Goal: Information Seeking & Learning: Learn about a topic

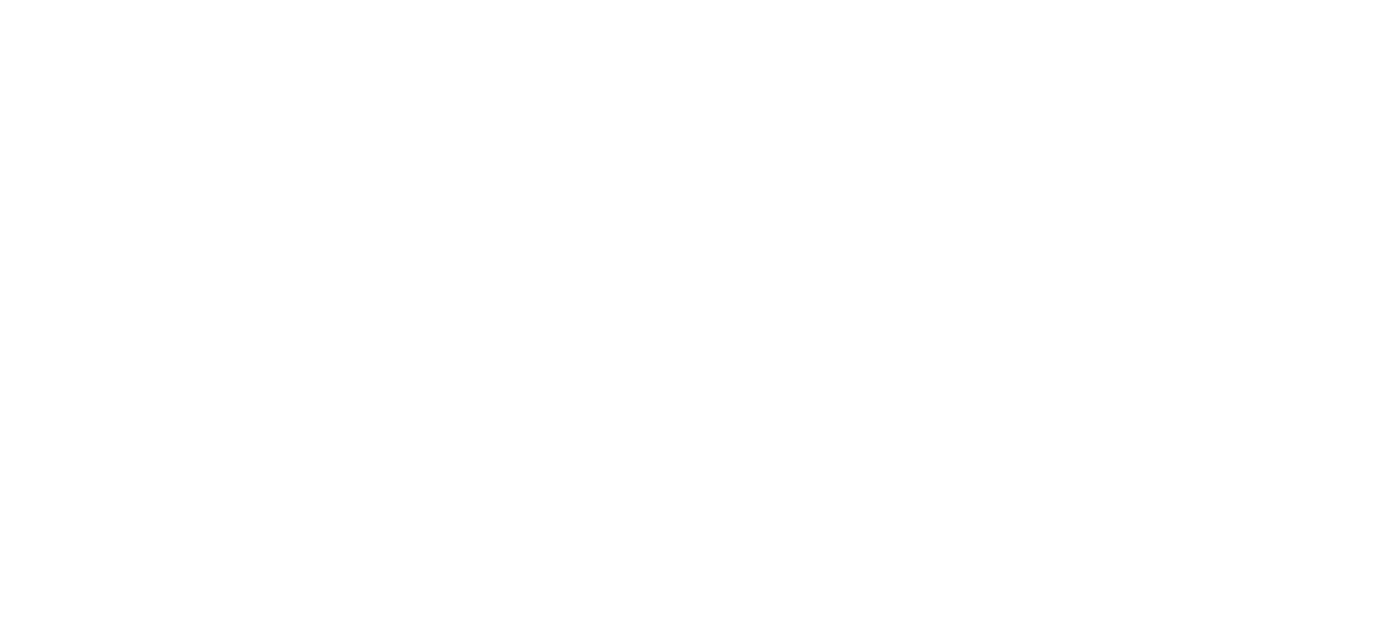
scroll to position [10861, 0]
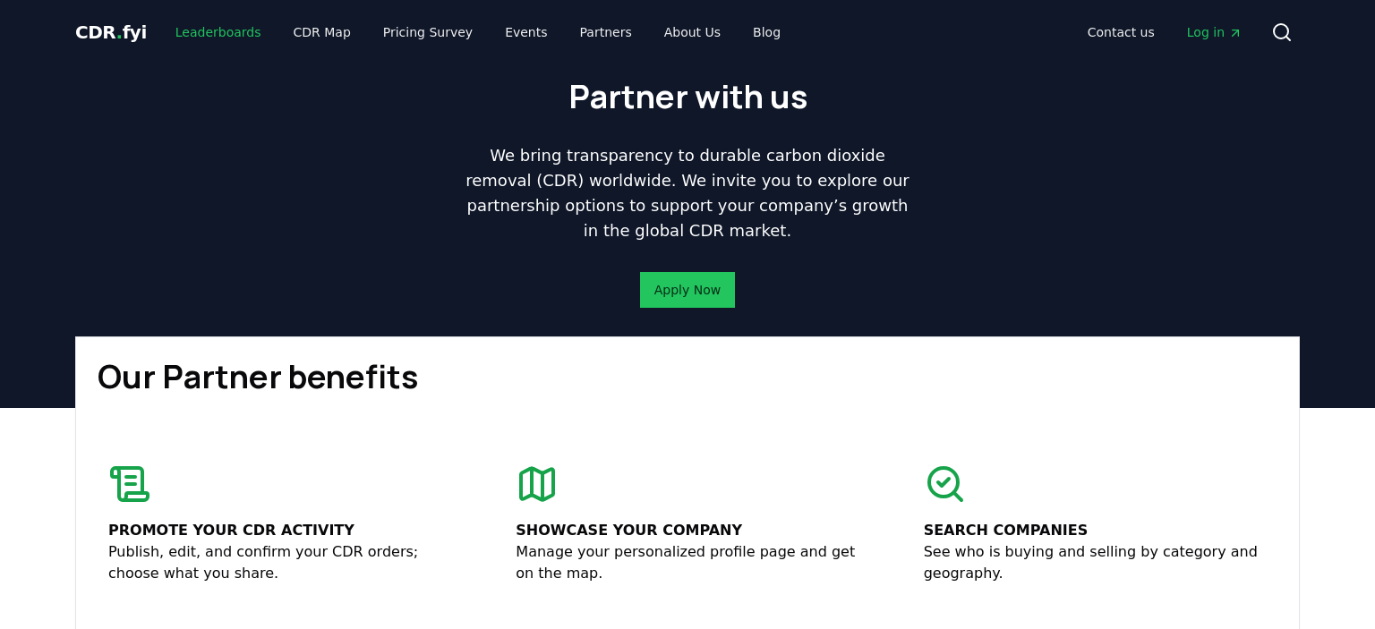
click at [212, 31] on link "Leaderboards" at bounding box center [218, 32] width 115 height 32
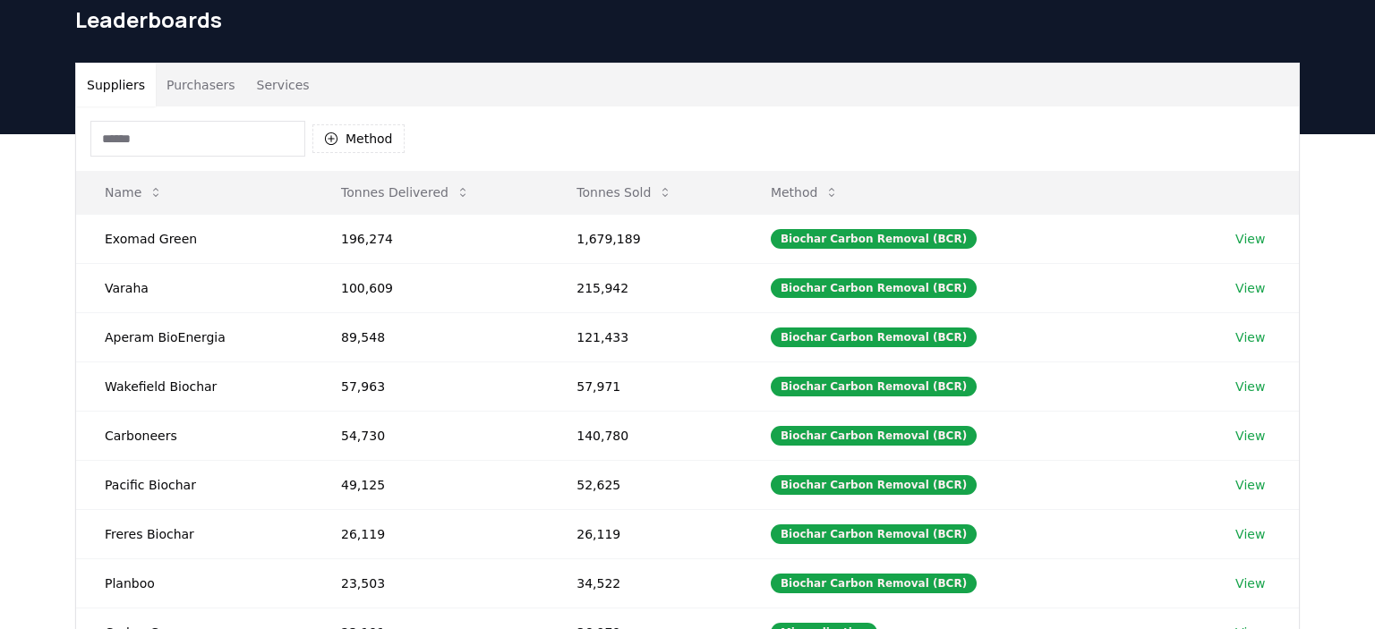
scroll to position [576, 0]
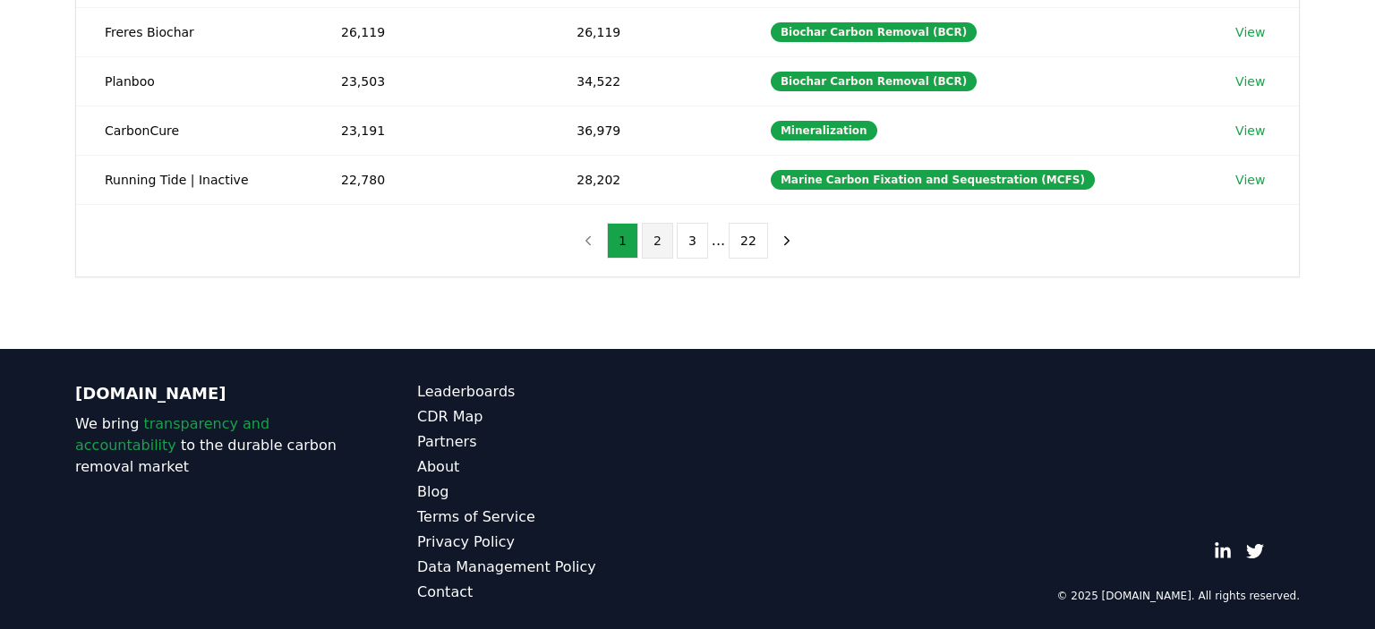
click at [655, 235] on button "2" at bounding box center [657, 241] width 31 height 36
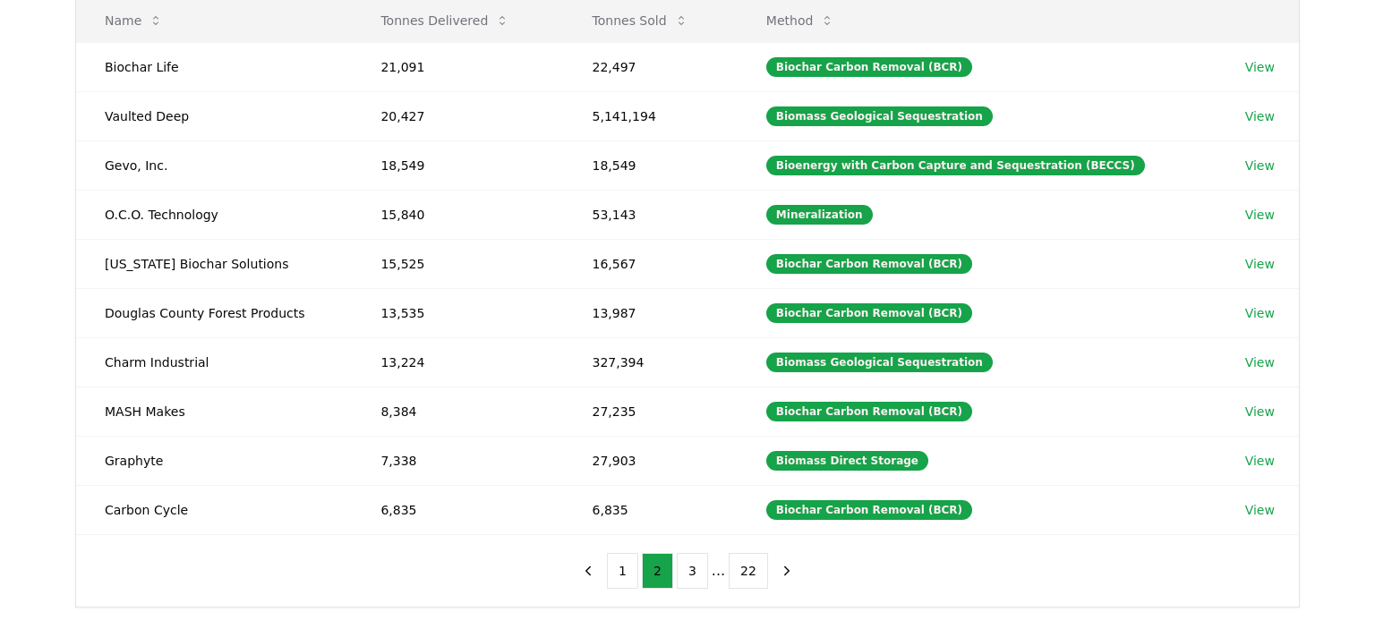
scroll to position [243, 0]
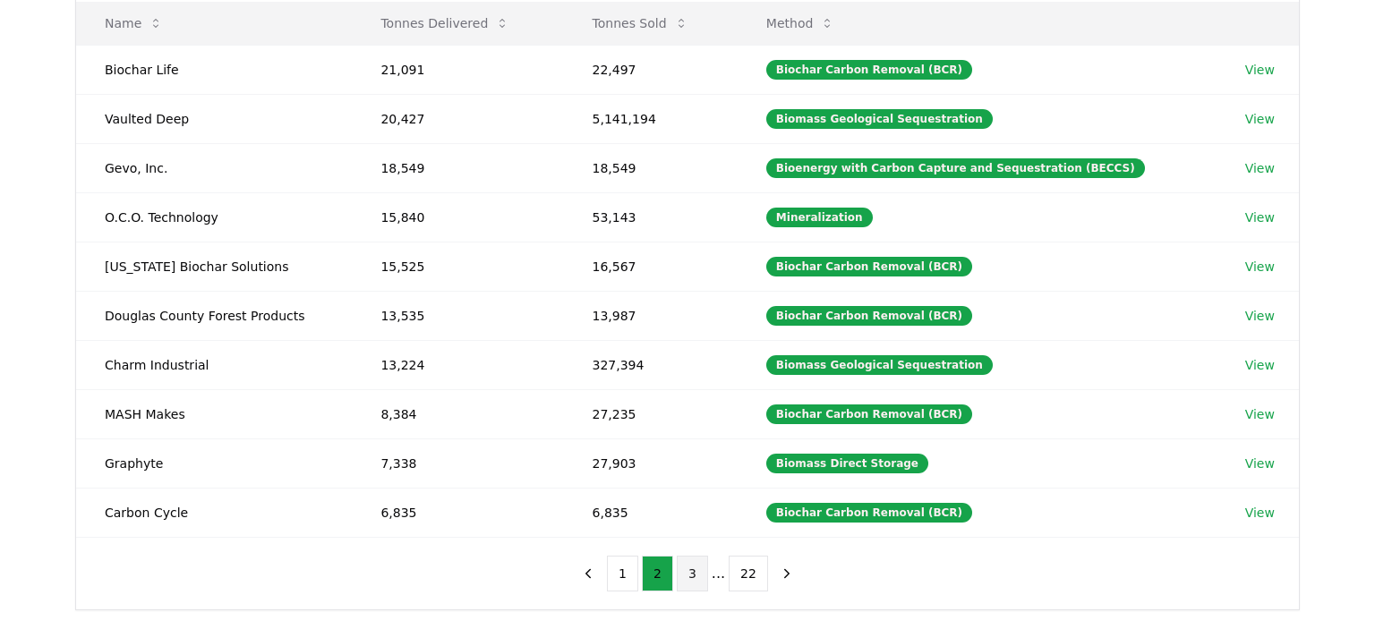
click at [684, 567] on button "3" at bounding box center [692, 574] width 31 height 36
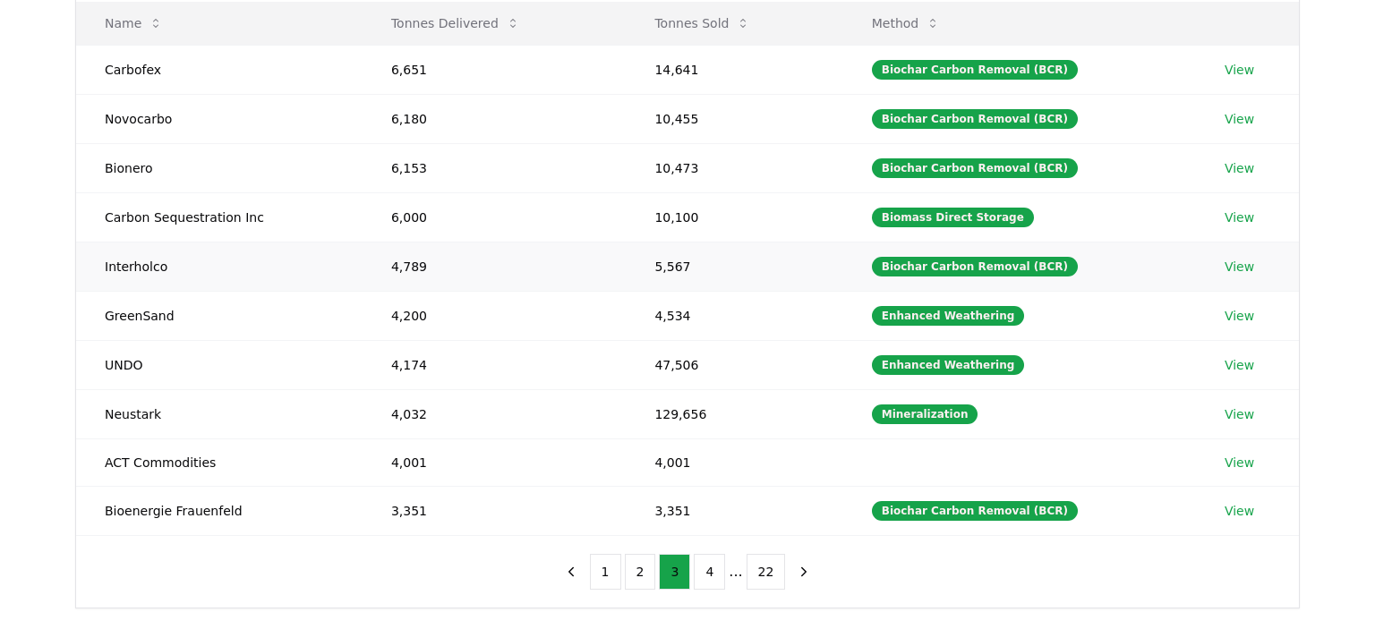
click at [1237, 264] on link "View" at bounding box center [1240, 267] width 30 height 18
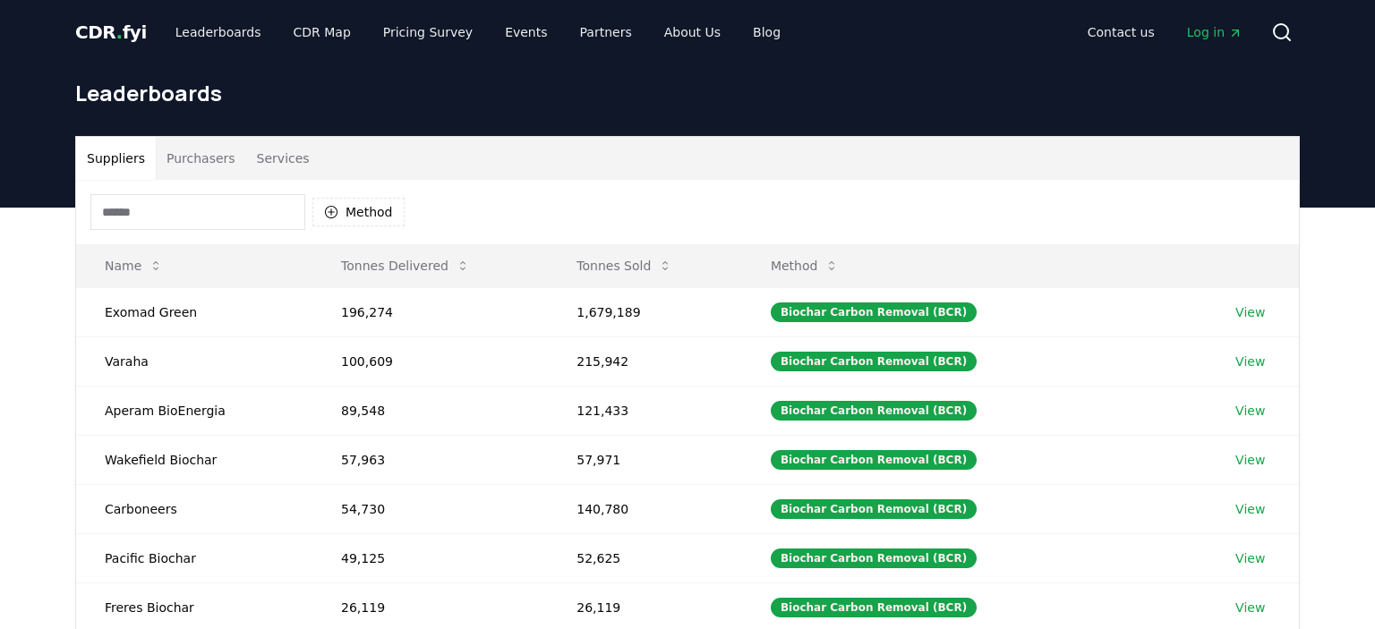
scroll to position [243, 0]
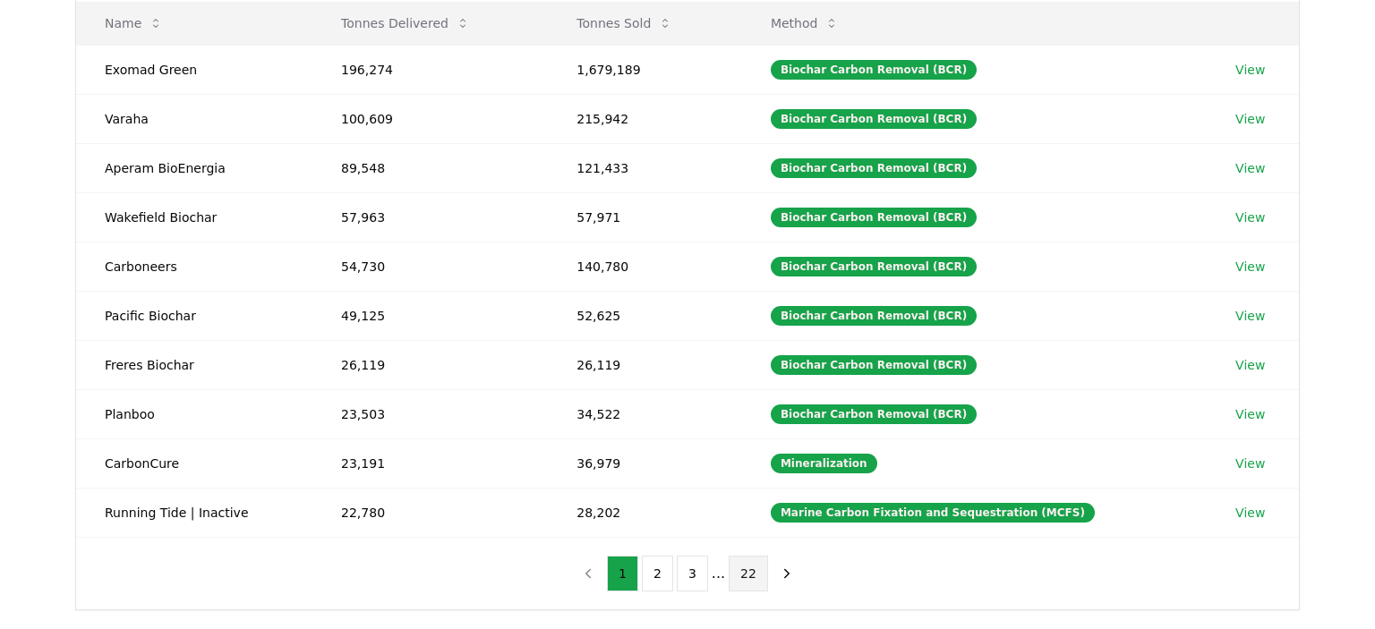
click at [753, 568] on button "22" at bounding box center [748, 574] width 39 height 36
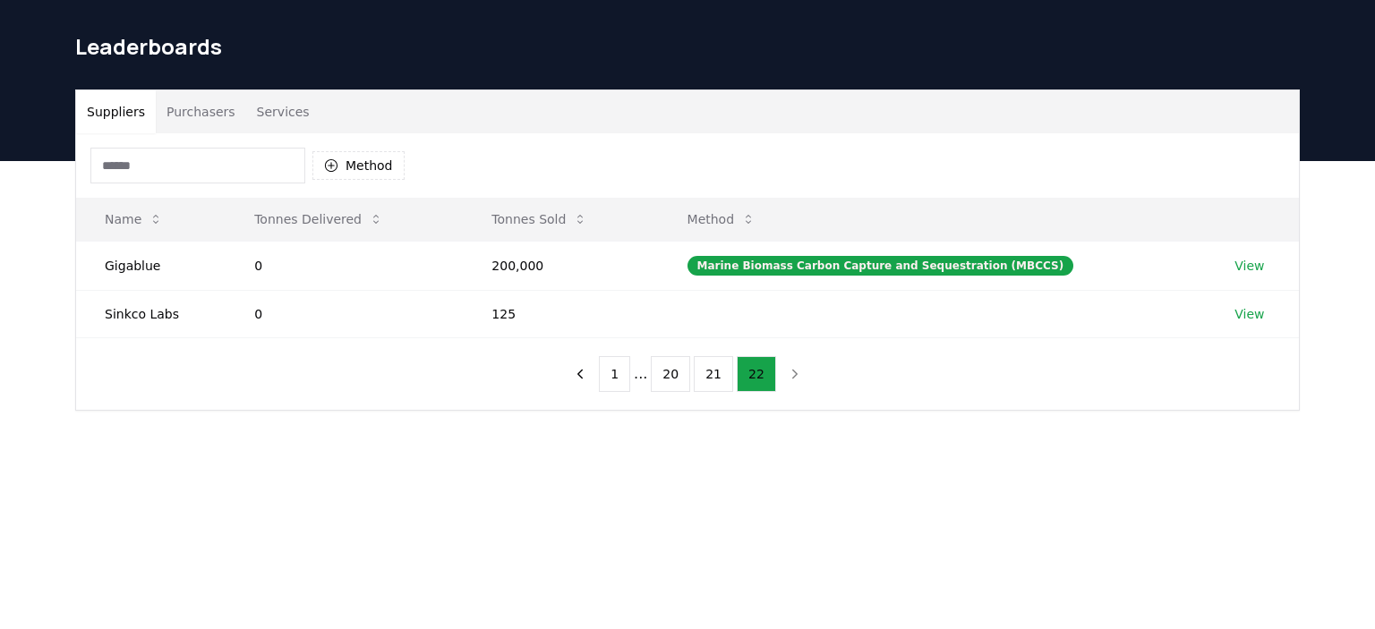
scroll to position [47, 0]
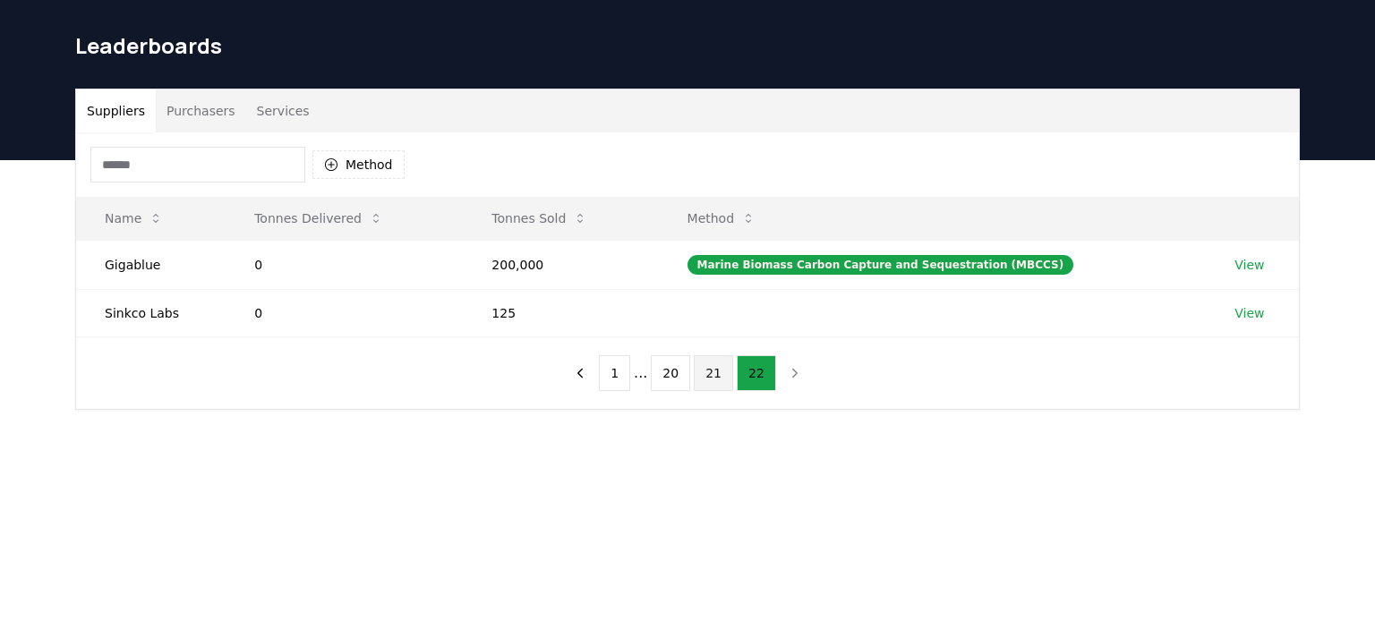
click at [710, 372] on button "21" at bounding box center [713, 373] width 39 height 36
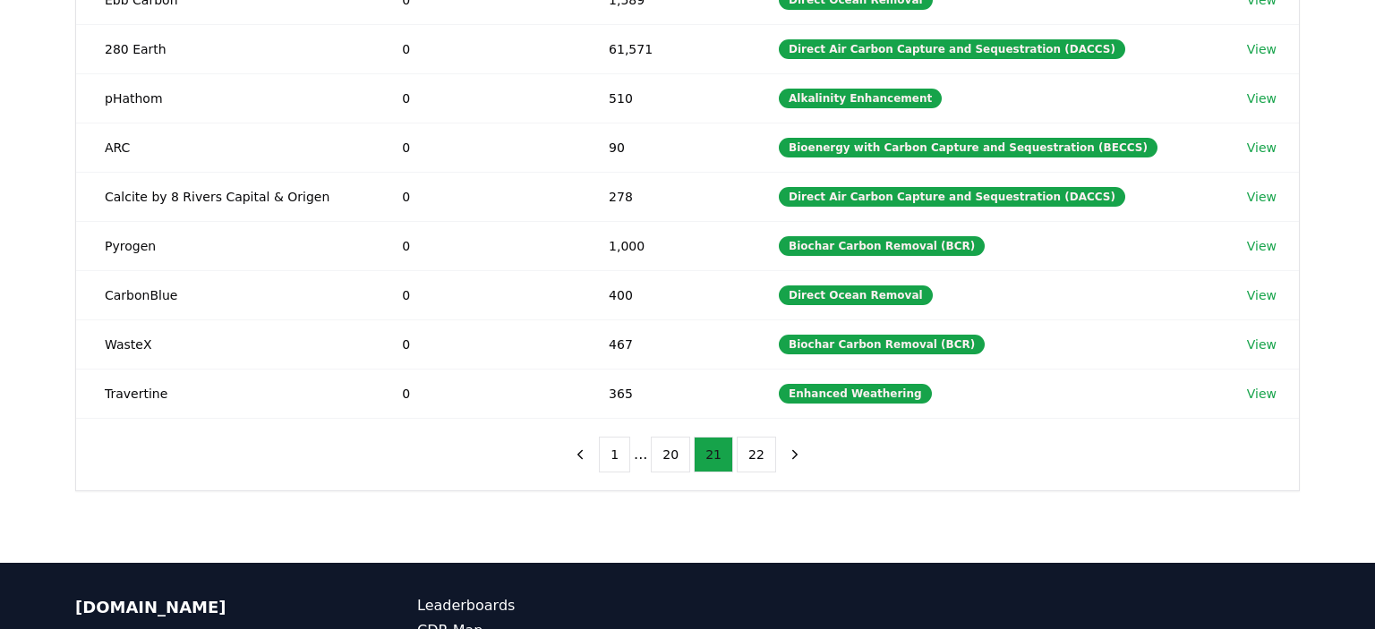
scroll to position [379, 0]
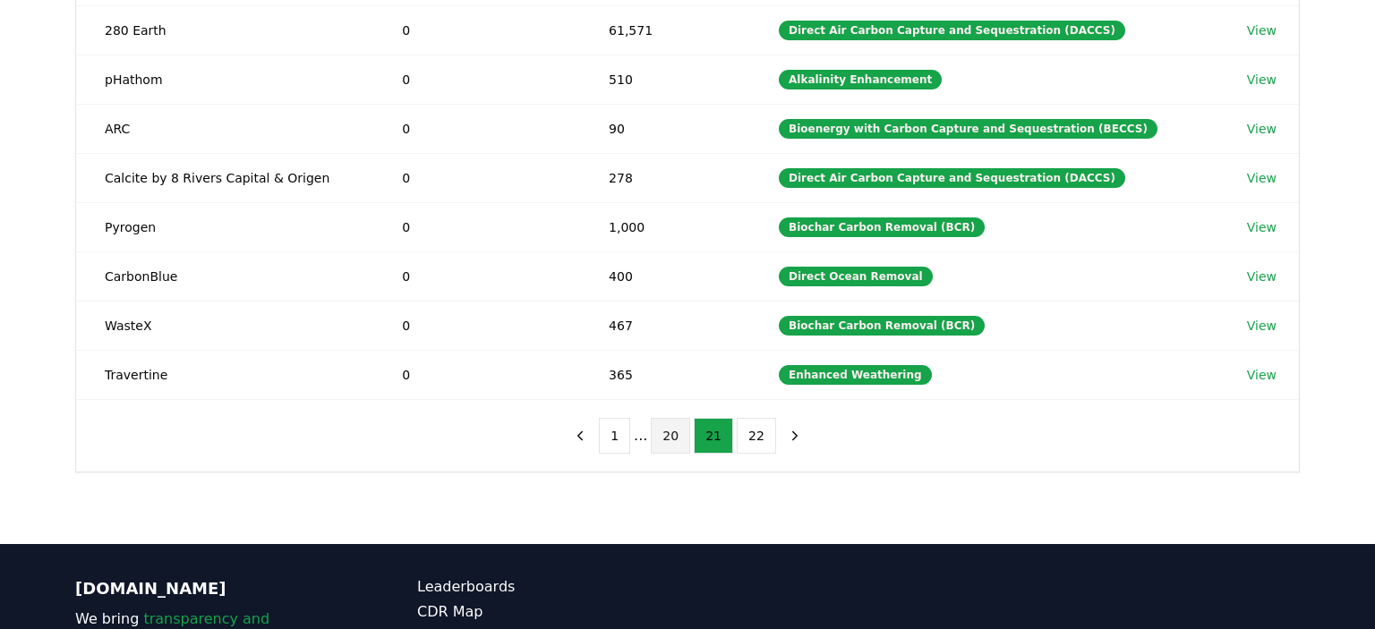
click at [671, 425] on button "20" at bounding box center [670, 436] width 39 height 36
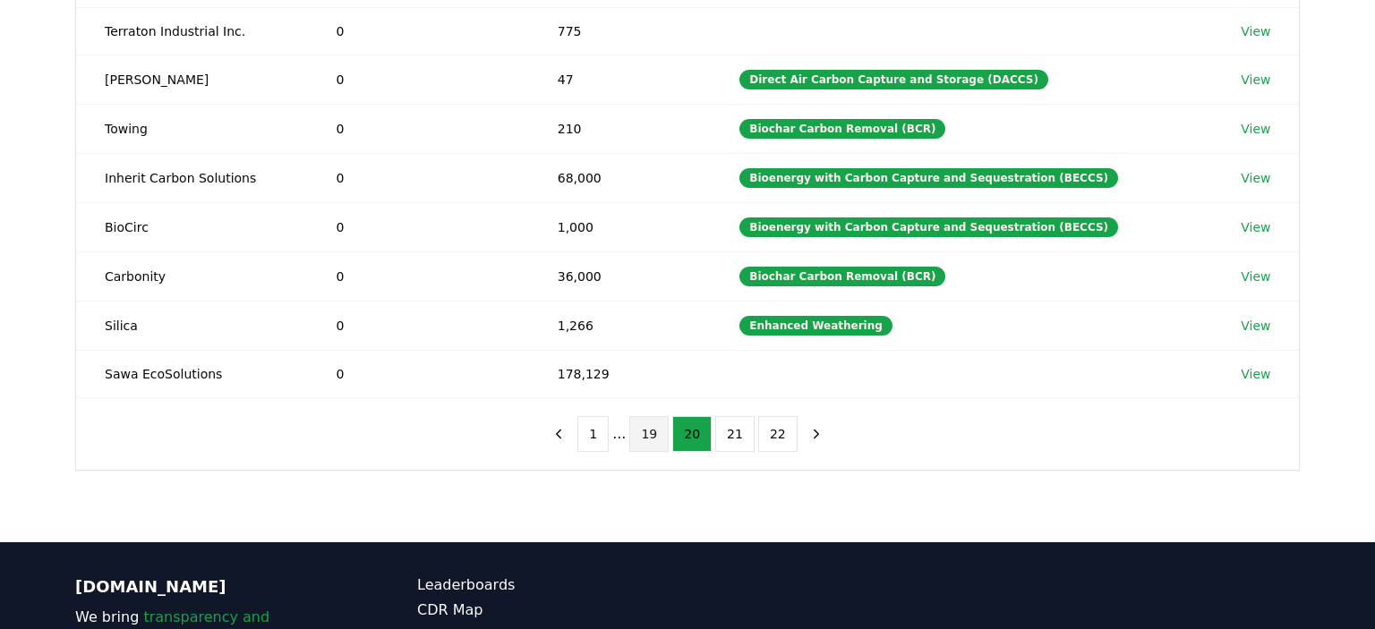
click at [650, 428] on button "19" at bounding box center [648, 434] width 39 height 36
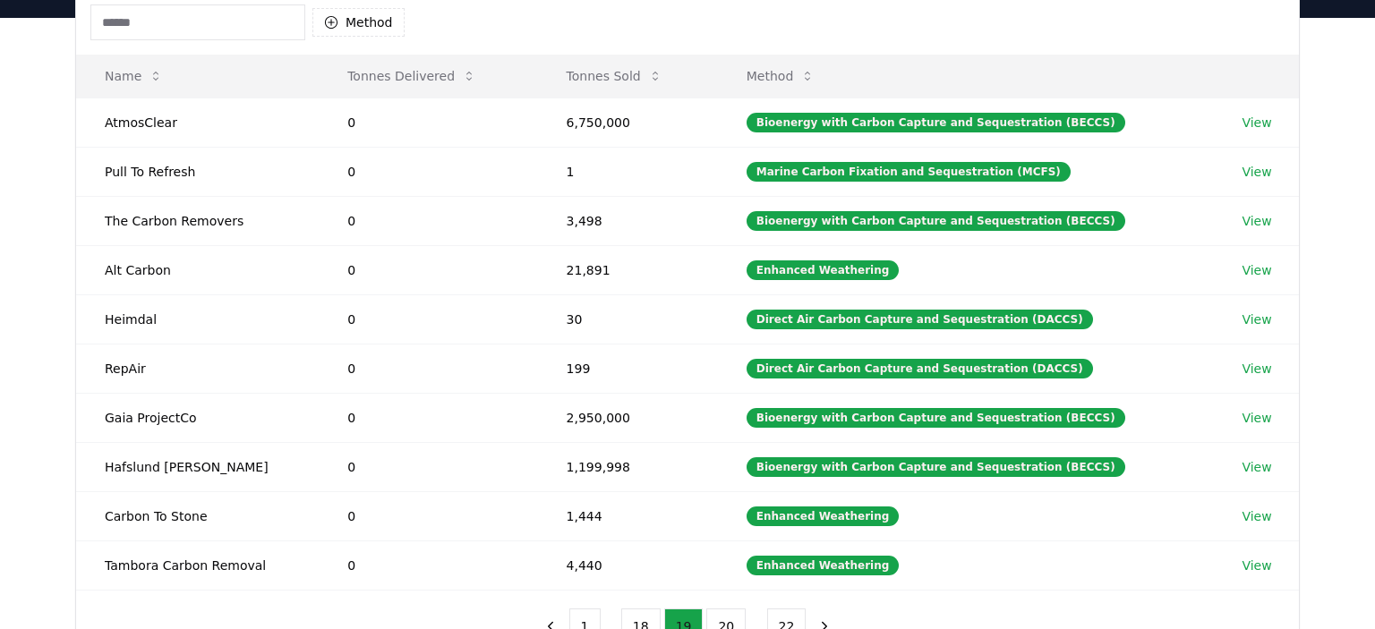
scroll to position [236, 0]
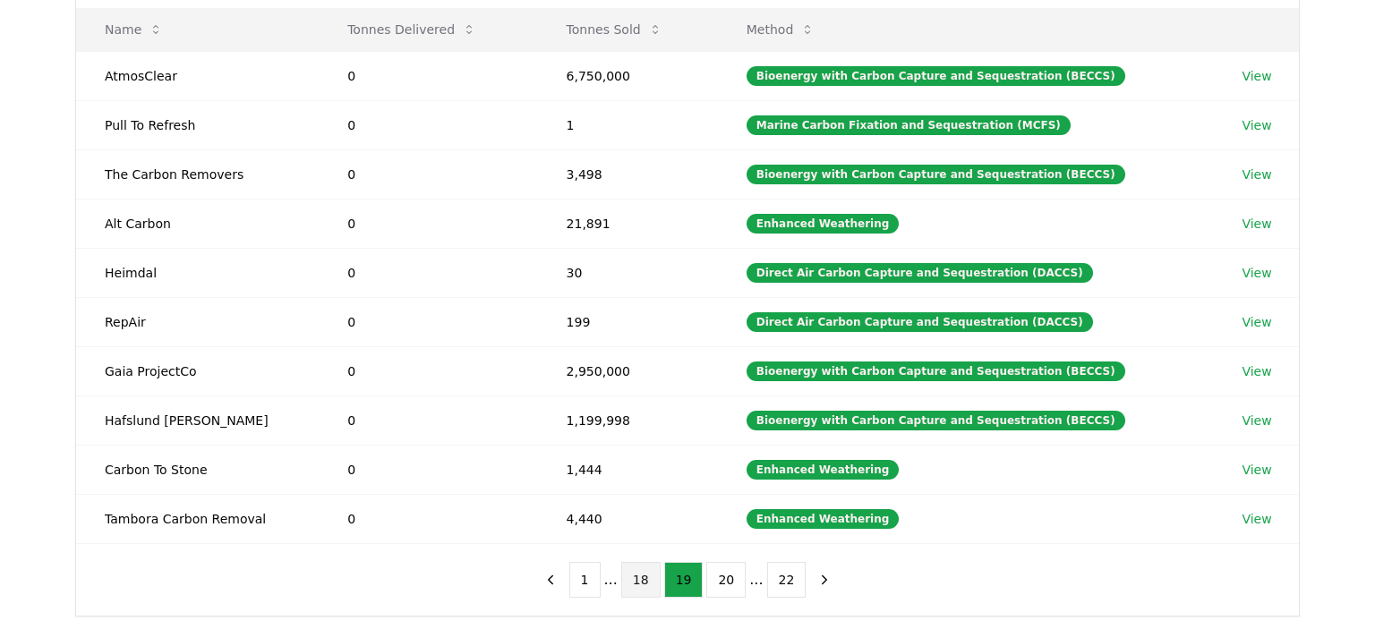
click at [645, 568] on button "18" at bounding box center [640, 580] width 39 height 36
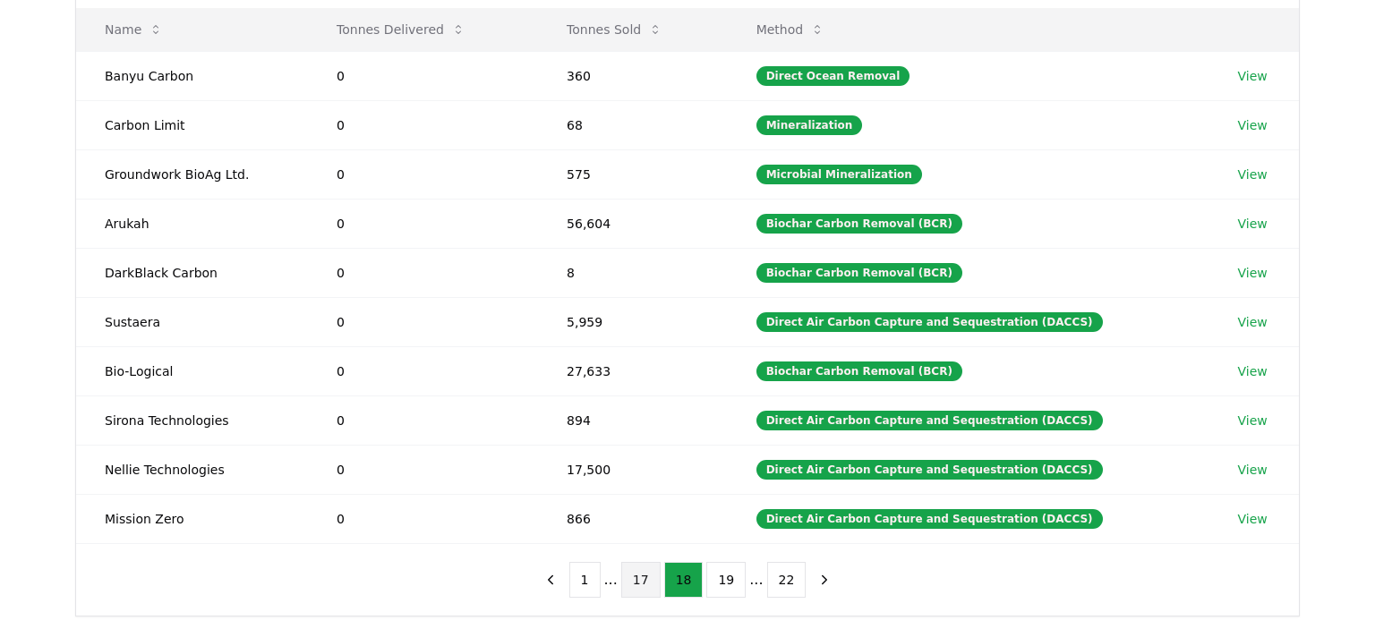
click at [642, 571] on button "17" at bounding box center [640, 580] width 39 height 36
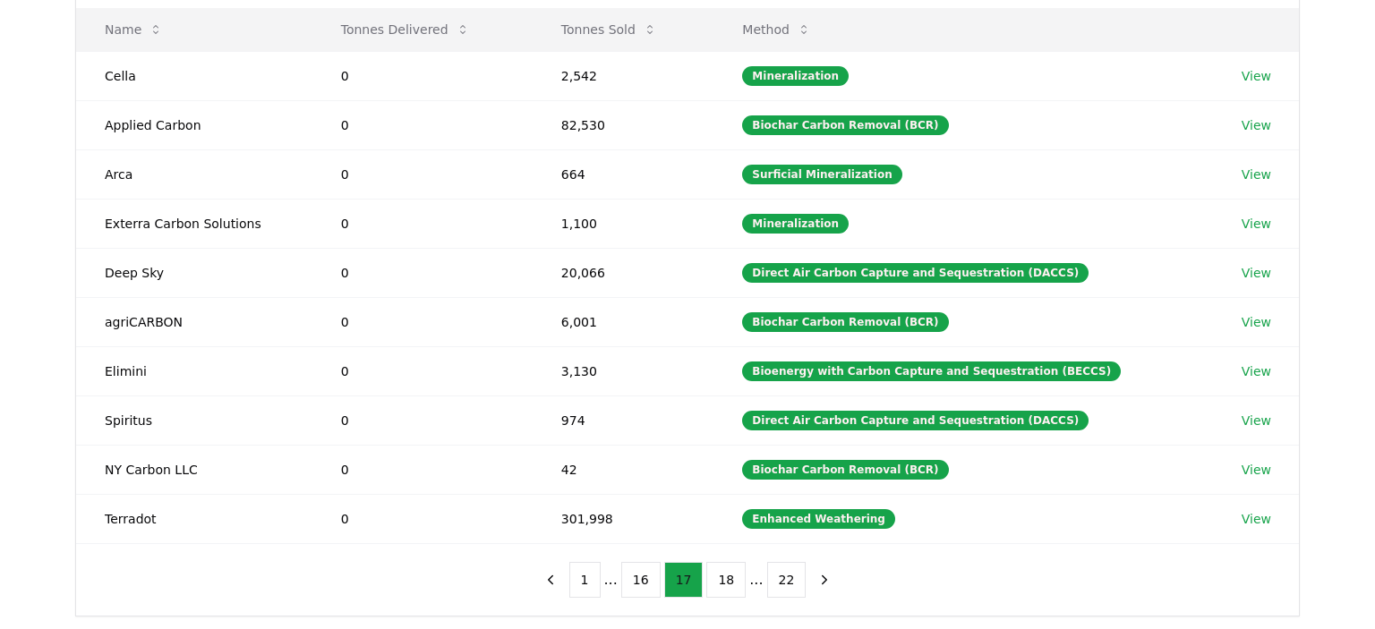
click at [642, 571] on button "16" at bounding box center [640, 580] width 39 height 36
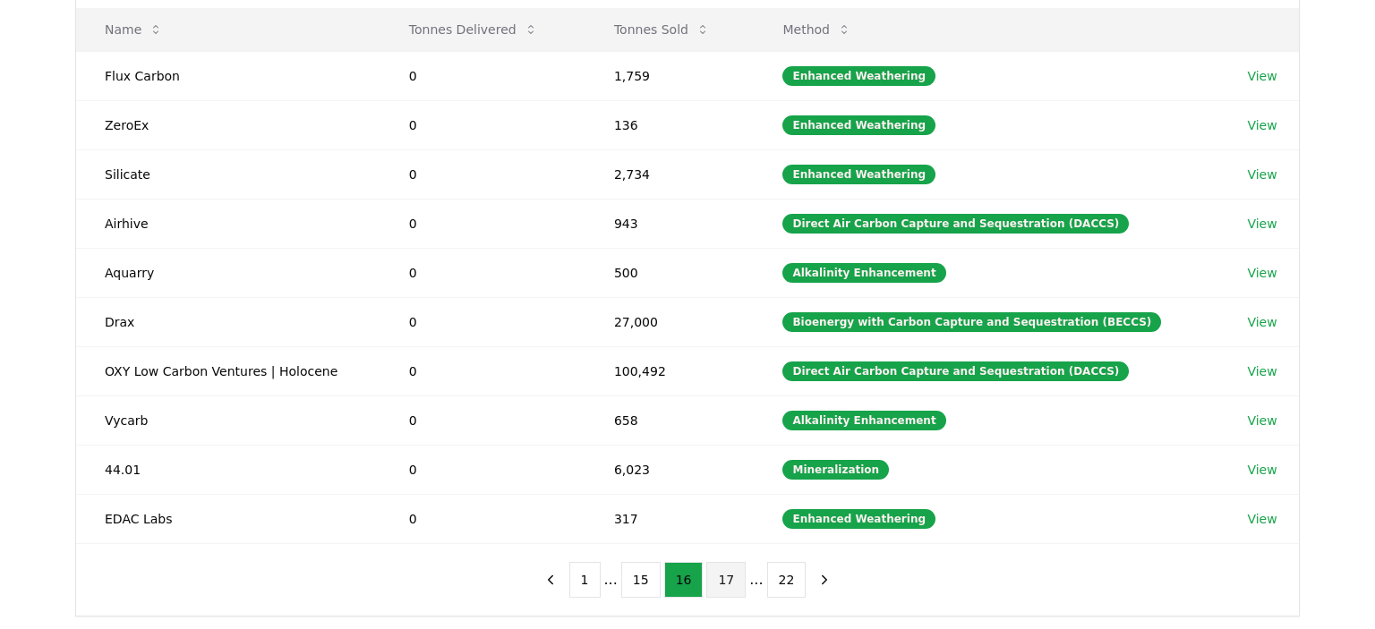
click at [642, 571] on button "15" at bounding box center [640, 580] width 39 height 36
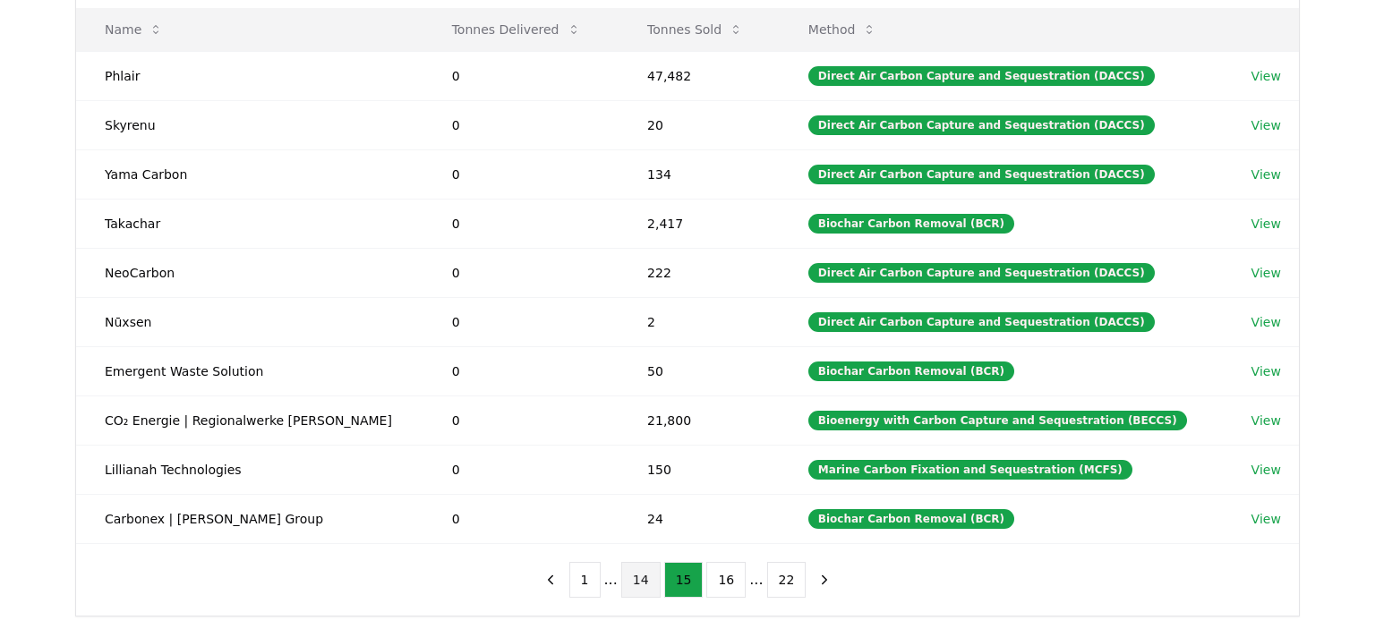
click at [642, 571] on button "14" at bounding box center [640, 580] width 39 height 36
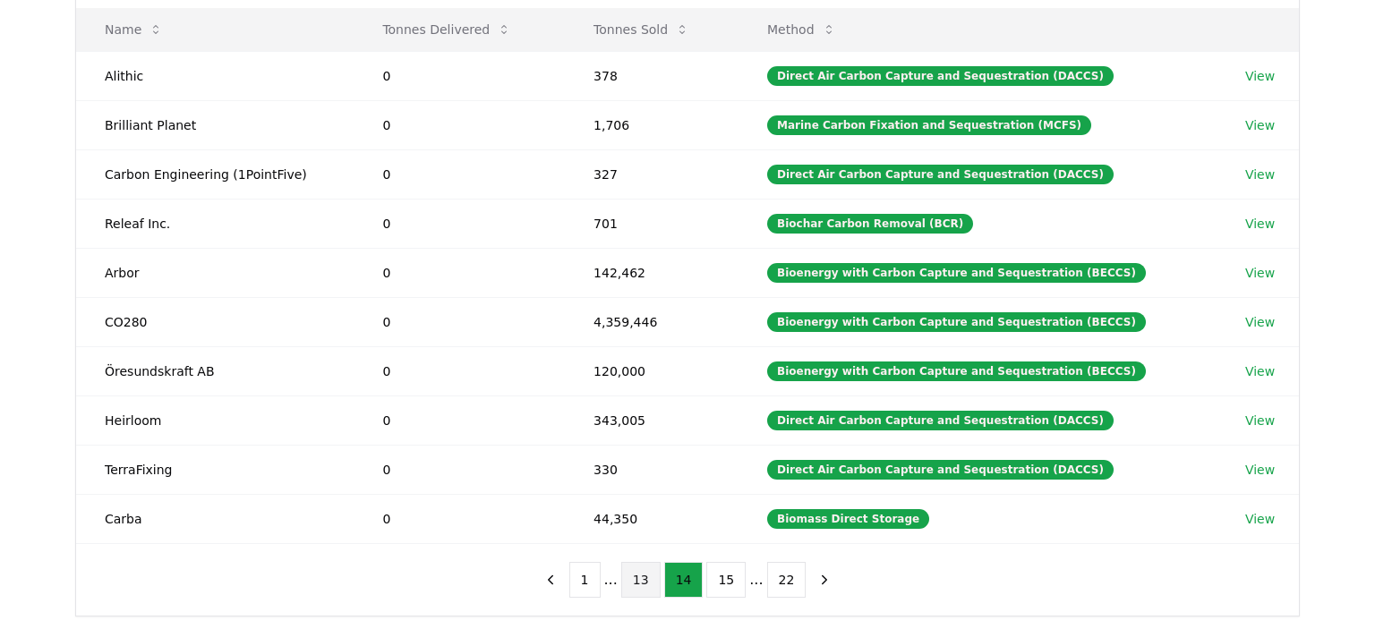
click at [642, 571] on button "13" at bounding box center [640, 580] width 39 height 36
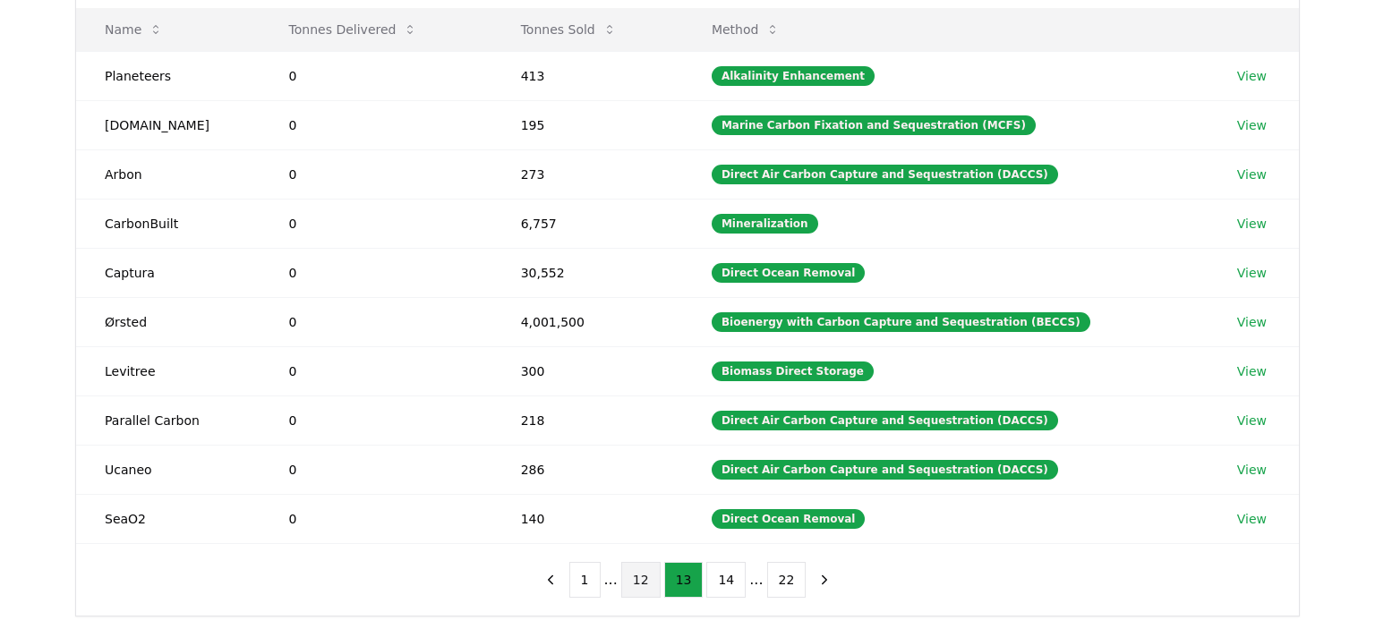
click at [642, 569] on button "12" at bounding box center [640, 580] width 39 height 36
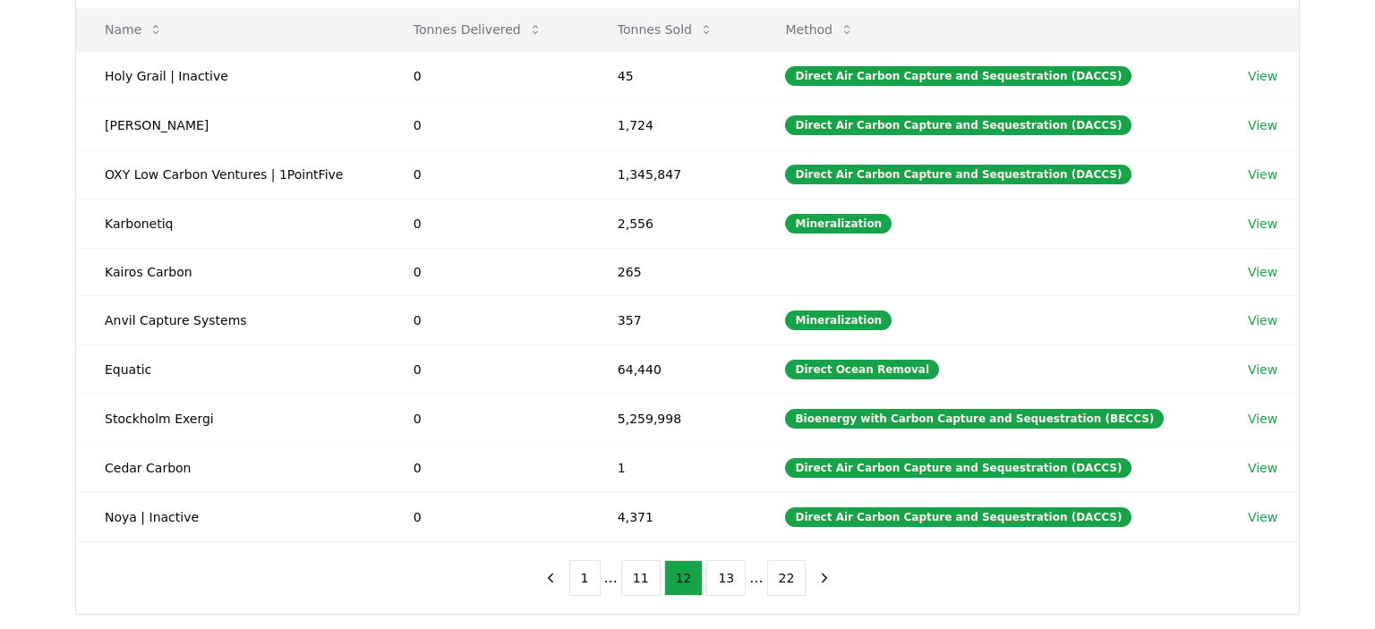
click at [642, 569] on button "11" at bounding box center [640, 579] width 39 height 36
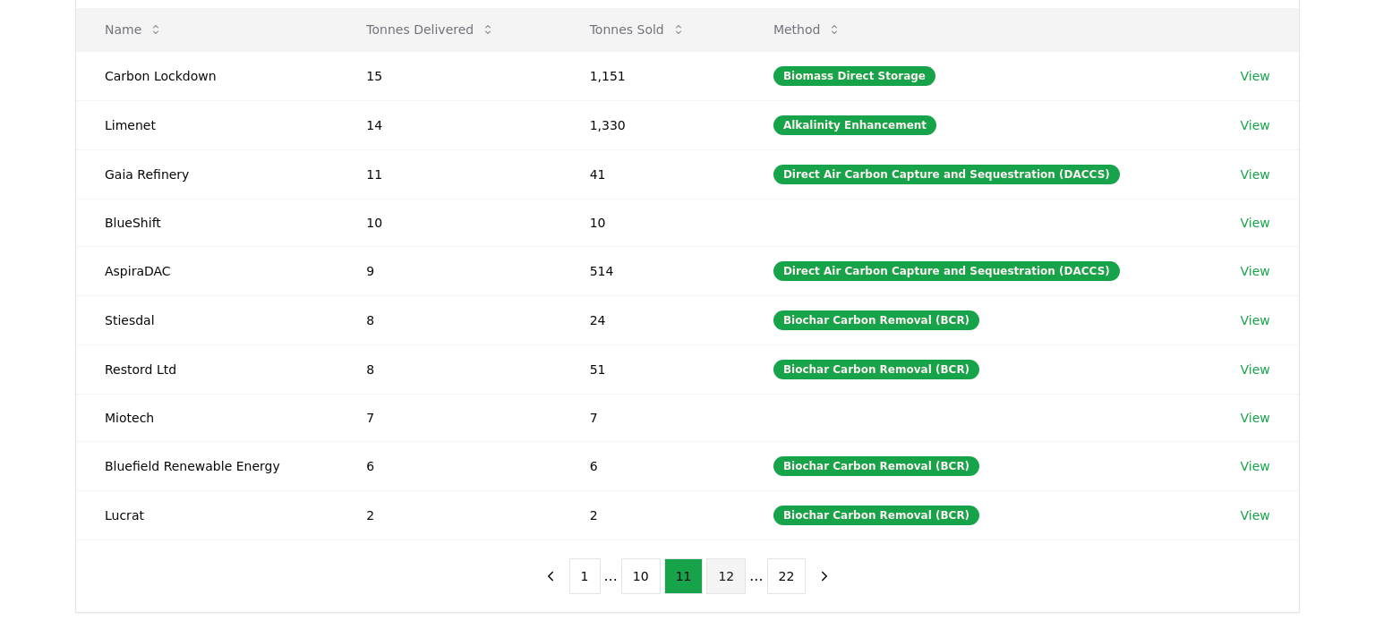
click at [642, 569] on button "10" at bounding box center [640, 577] width 39 height 36
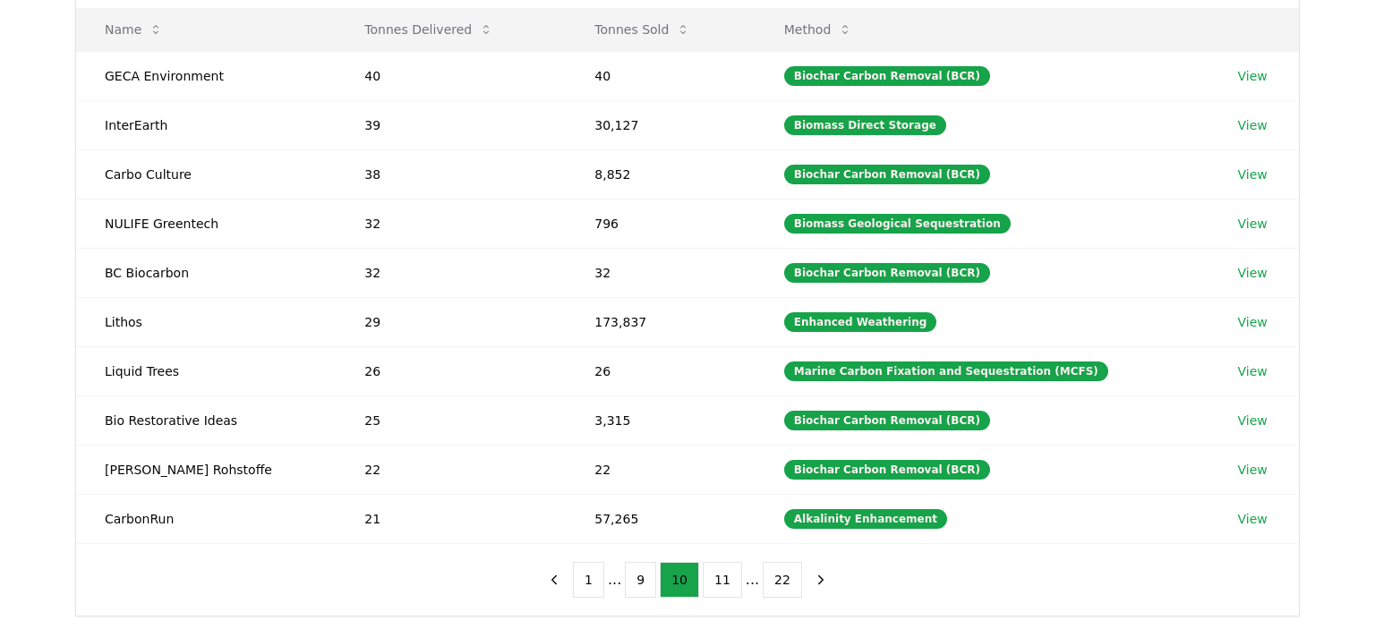
click at [642, 569] on button "9" at bounding box center [640, 580] width 31 height 36
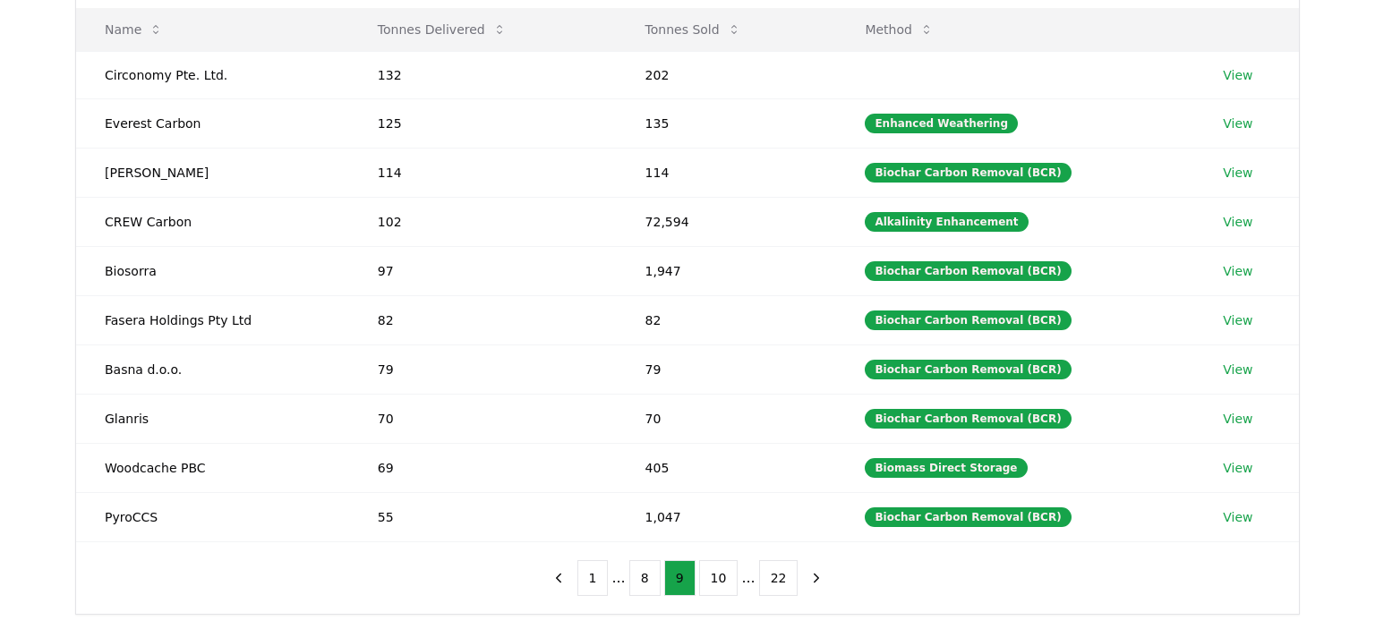
click at [642, 569] on button "8" at bounding box center [644, 579] width 31 height 36
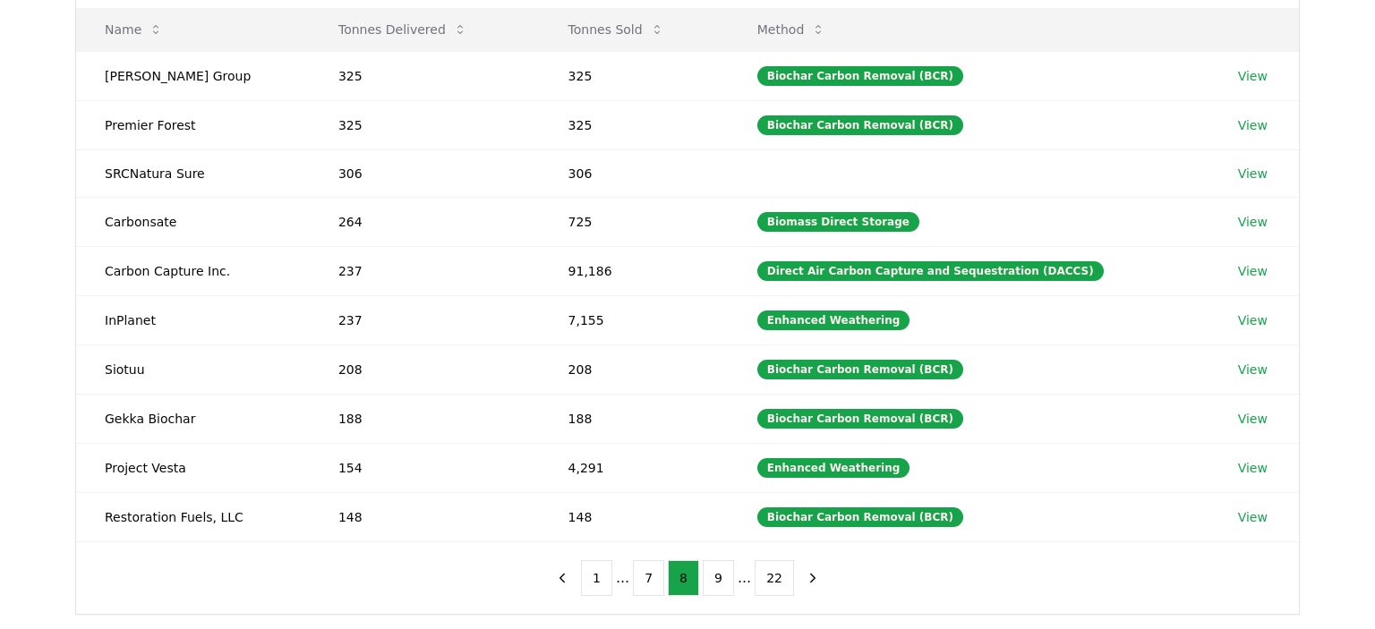
click at [642, 569] on button "7" at bounding box center [648, 579] width 31 height 36
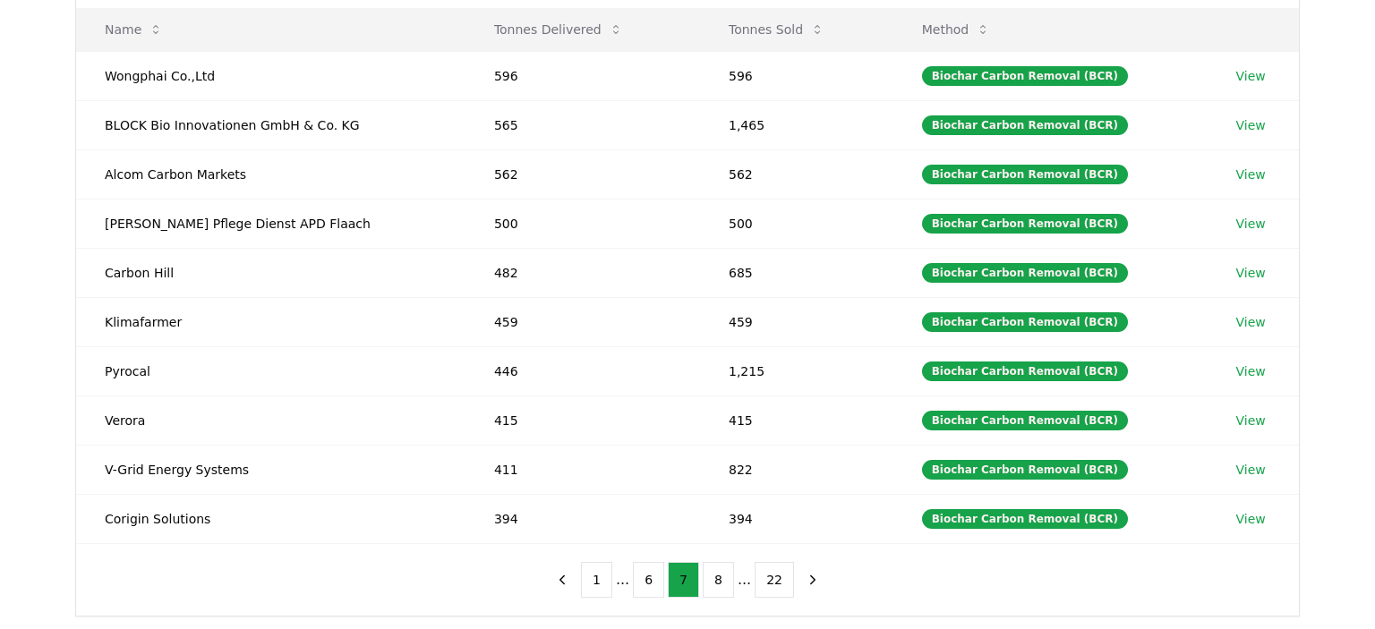
click at [642, 569] on button "6" at bounding box center [648, 580] width 31 height 36
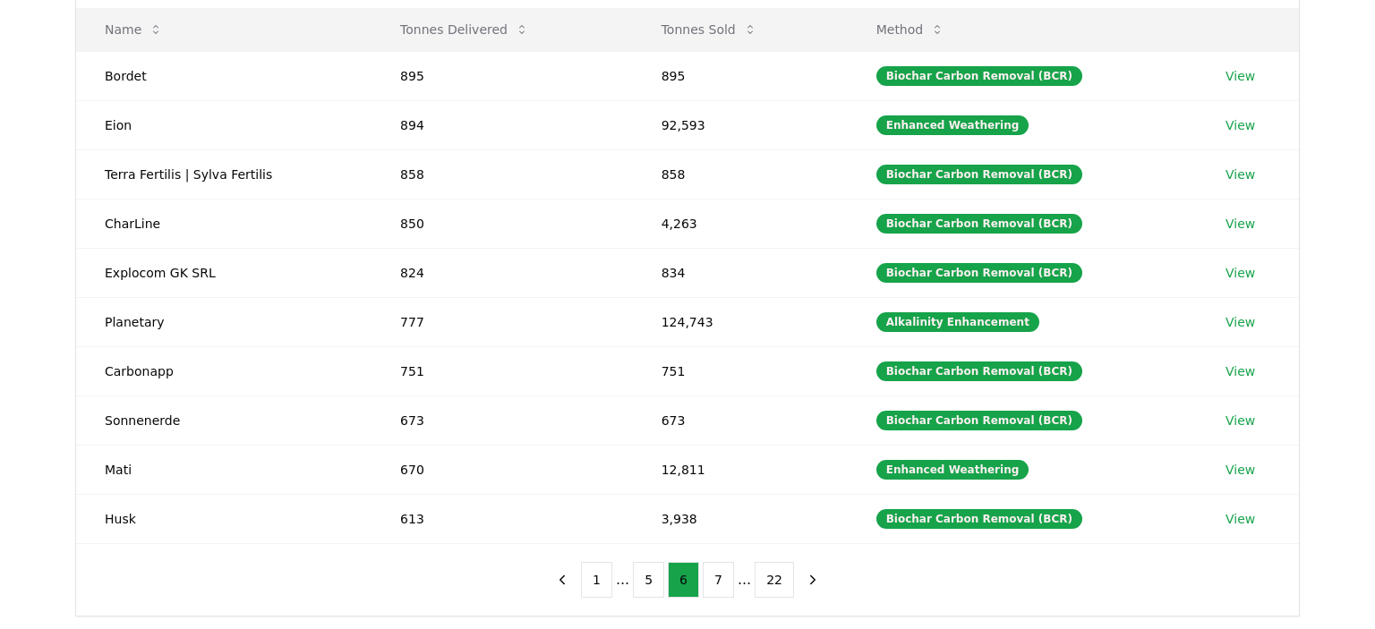
click at [642, 569] on button "5" at bounding box center [648, 580] width 31 height 36
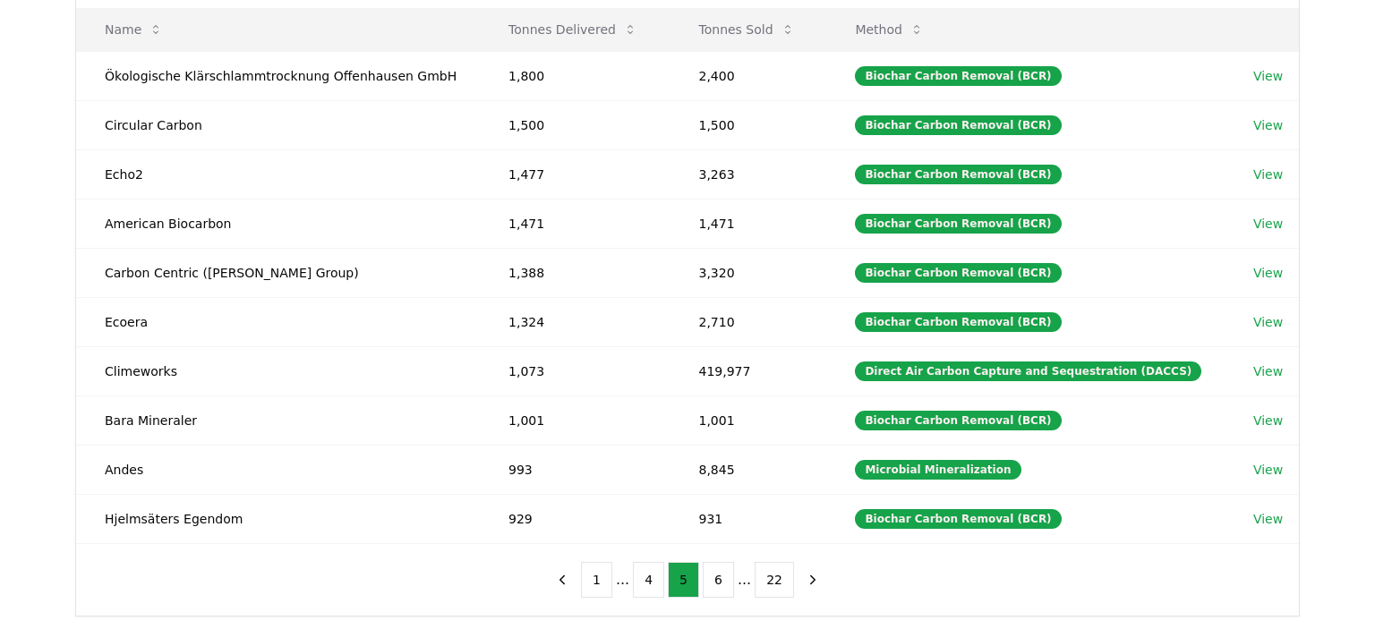
click at [642, 569] on button "4" at bounding box center [648, 580] width 31 height 36
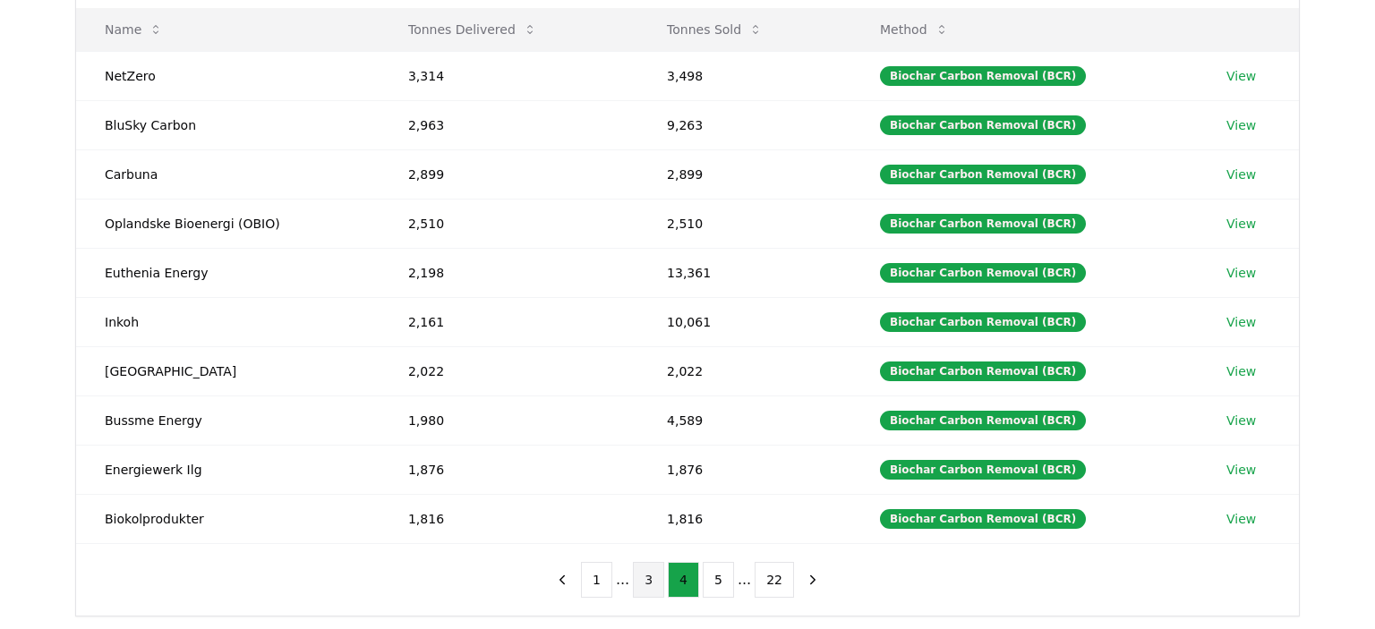
click at [652, 578] on button "3" at bounding box center [648, 580] width 31 height 36
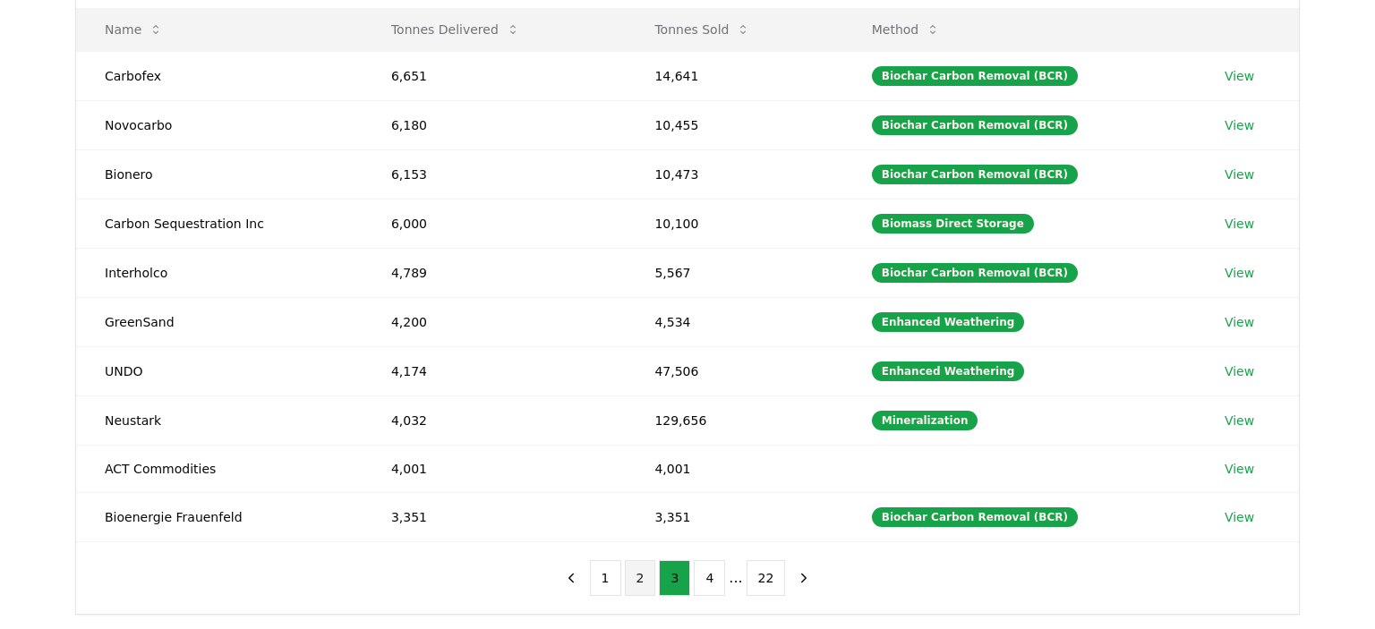
click at [638, 575] on button "2" at bounding box center [640, 579] width 31 height 36
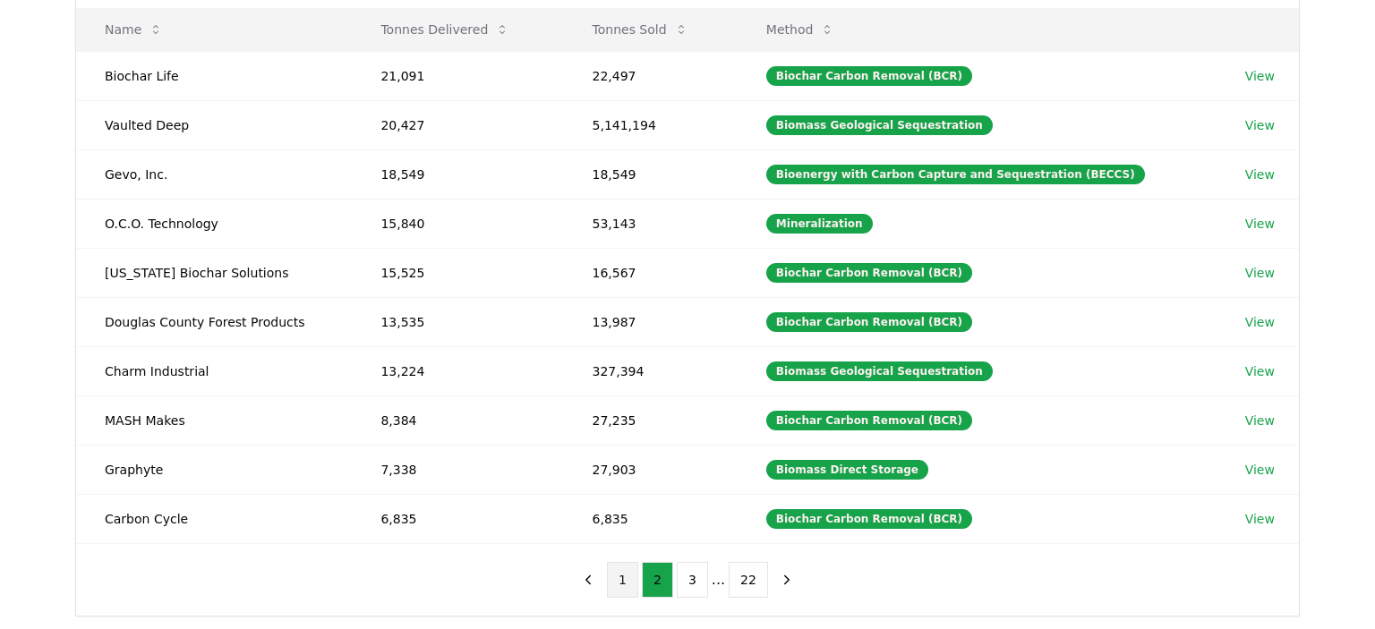
click at [622, 572] on button "1" at bounding box center [622, 580] width 31 height 36
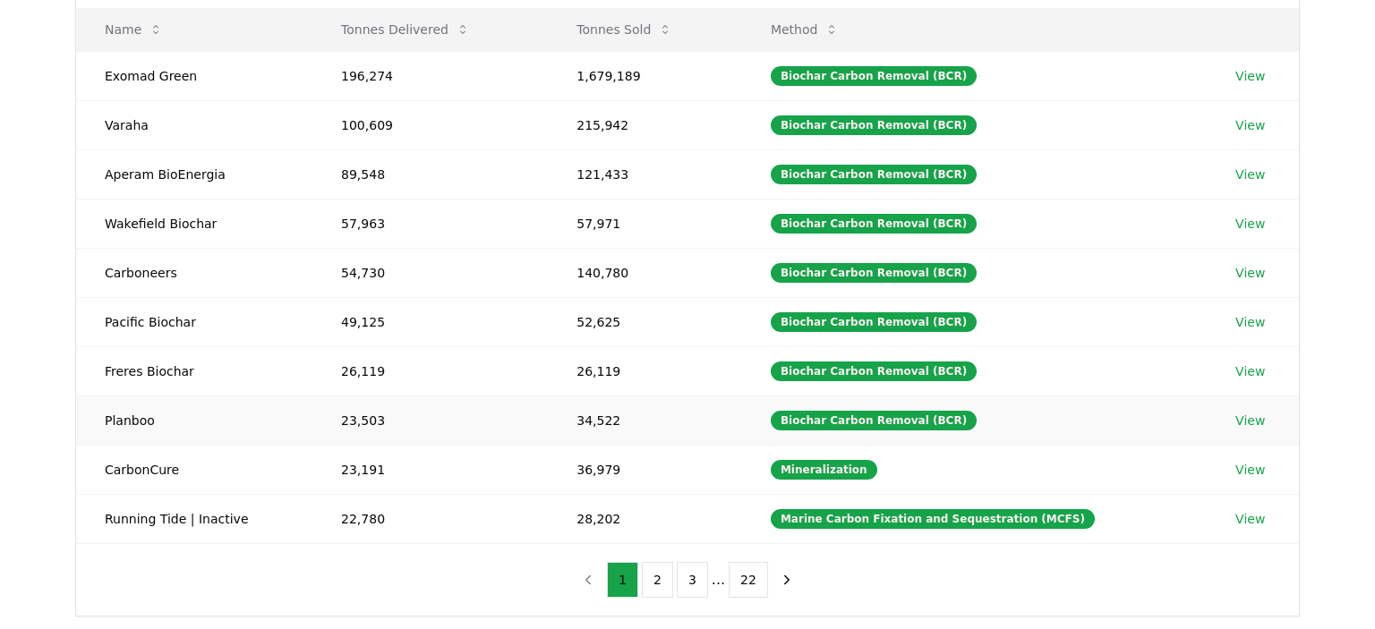
click at [494, 415] on td "23,503" at bounding box center [430, 420] width 235 height 49
click at [661, 562] on button "2" at bounding box center [657, 580] width 31 height 36
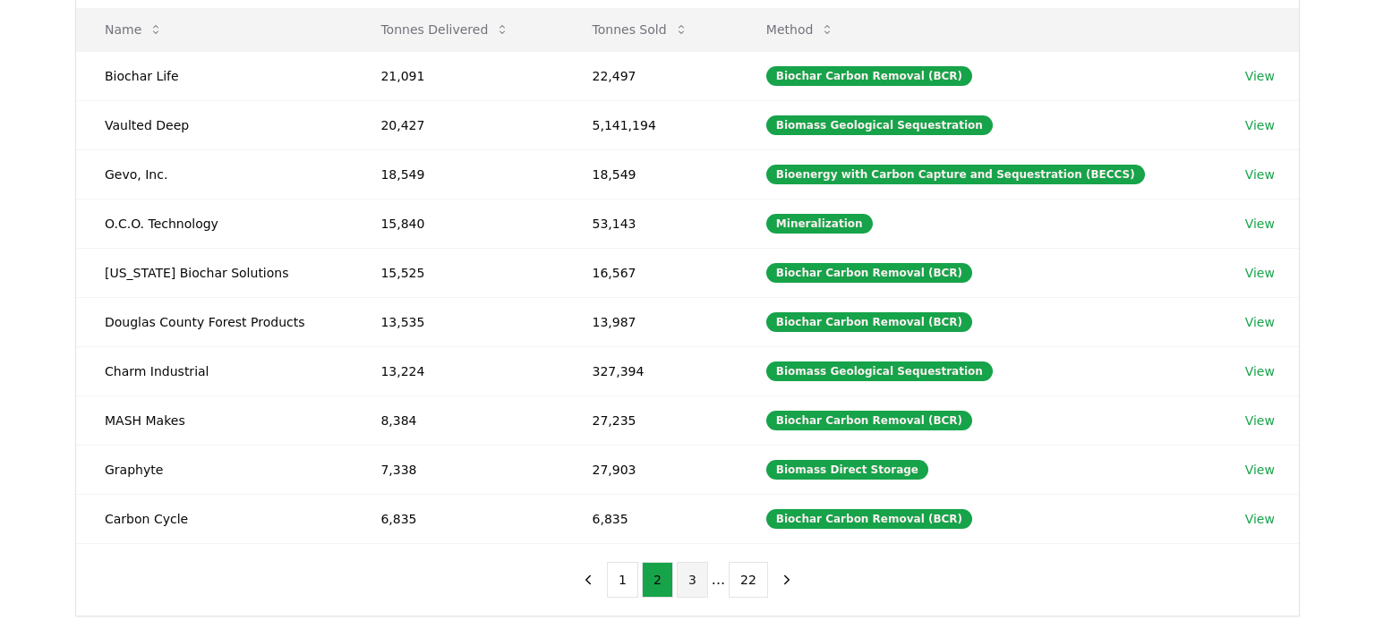
click at [696, 571] on button "3" at bounding box center [692, 580] width 31 height 36
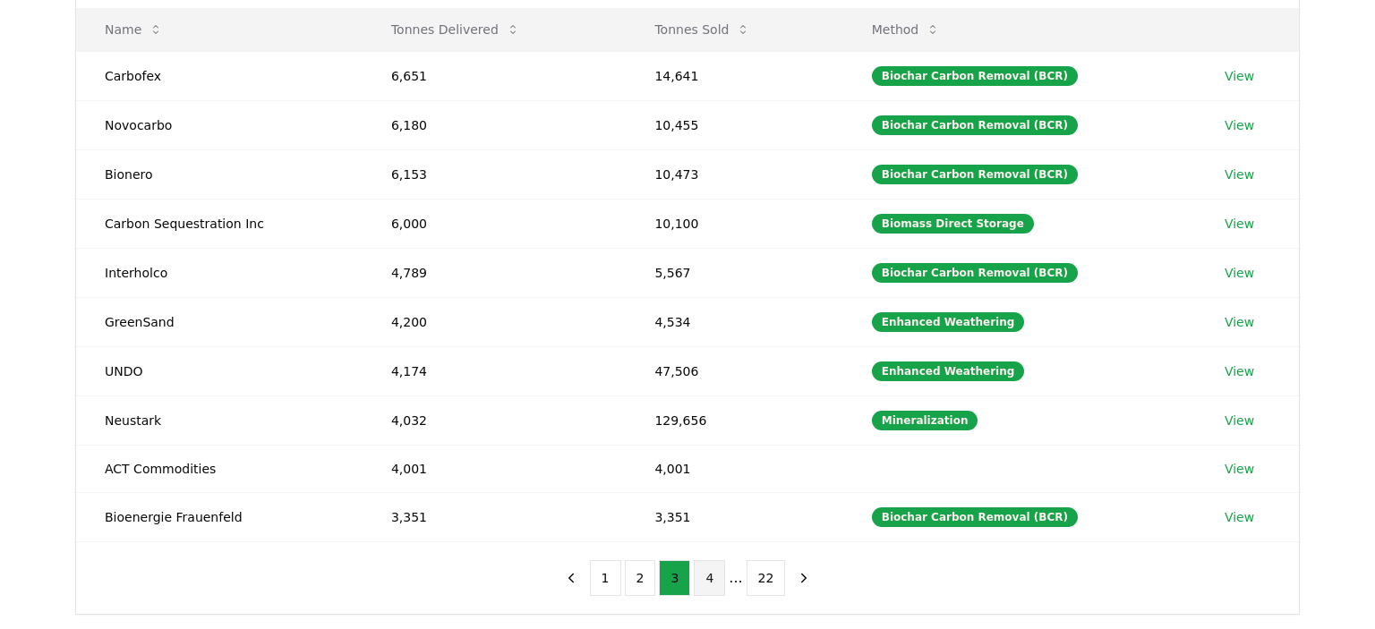
click at [715, 576] on button "4" at bounding box center [709, 579] width 31 height 36
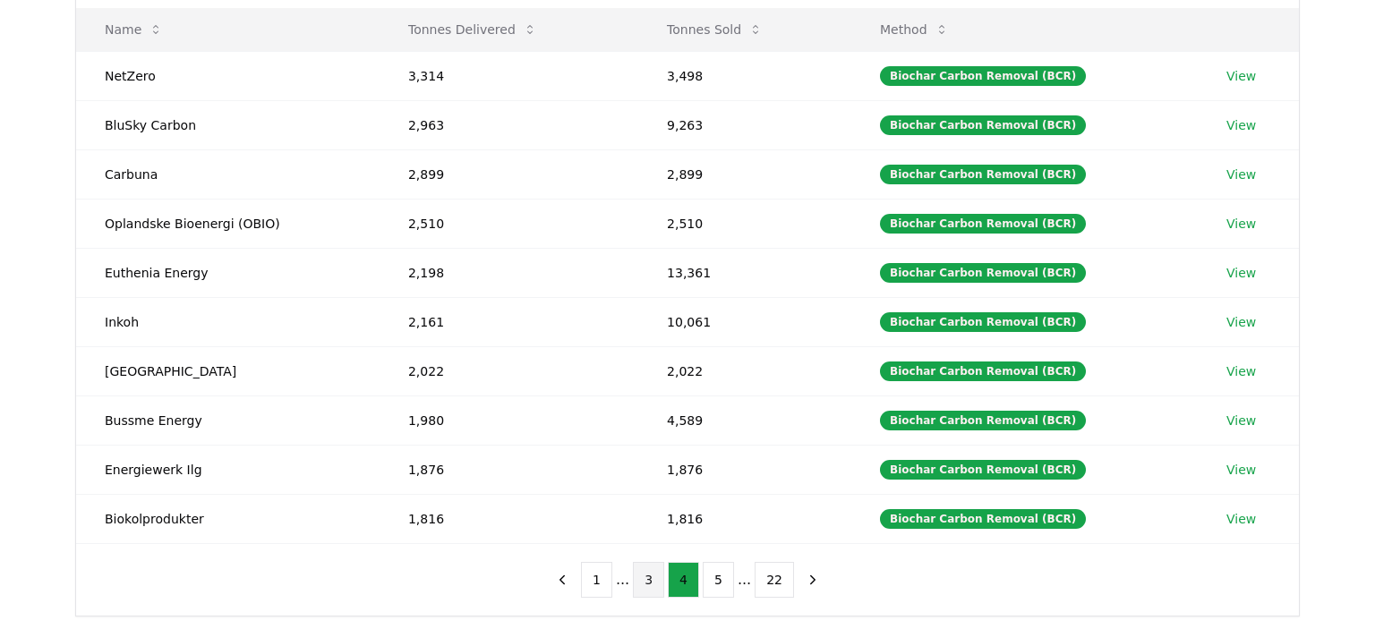
click at [655, 573] on button "3" at bounding box center [648, 580] width 31 height 36
